Goal: Find specific page/section: Find specific page/section

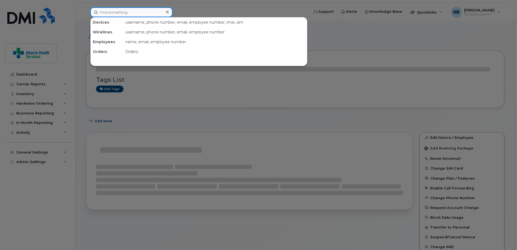
click at [129, 12] on input at bounding box center [131, 12] width 82 height 10
paste input "[PHONE_NUMBER]"
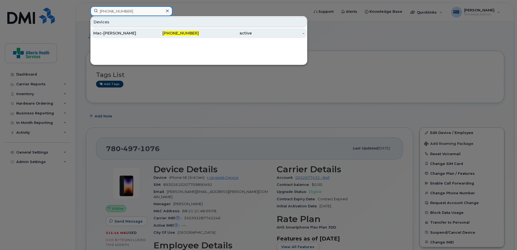
type input "780-210-1940"
click at [199, 30] on div "780-210-1940" at bounding box center [225, 33] width 53 height 10
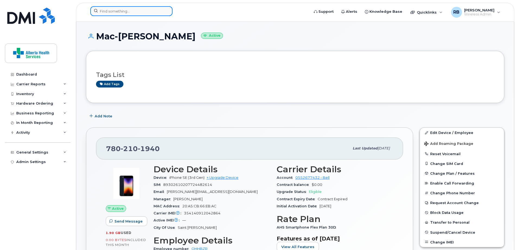
click at [122, 13] on input at bounding box center [131, 11] width 82 height 10
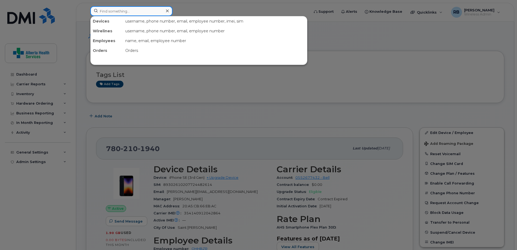
paste input "[PHONE_NUMBER]"
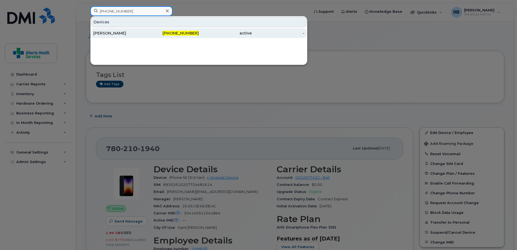
type input "[PHONE_NUMBER]"
click at [199, 30] on div "[PHONE_NUMBER]" at bounding box center [225, 33] width 53 height 10
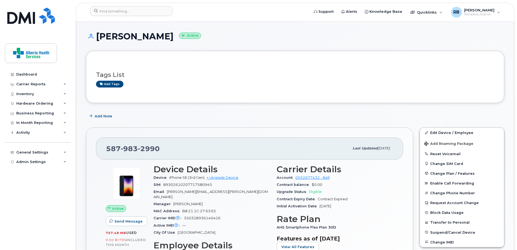
click at [234, 240] on h3 "Employee Details" at bounding box center [212, 245] width 117 height 10
click at [123, 12] on input at bounding box center [131, 11] width 82 height 10
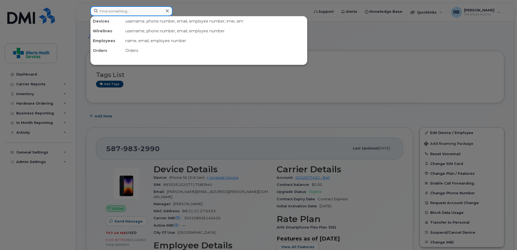
paste input "Sandra Gosling"
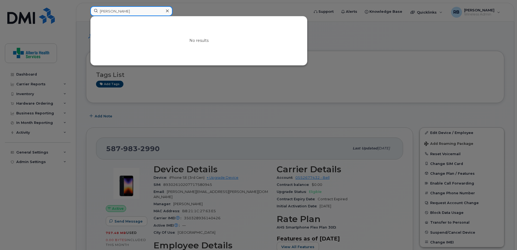
type input "Sandra Gosling"
